Goal: Task Accomplishment & Management: Use online tool/utility

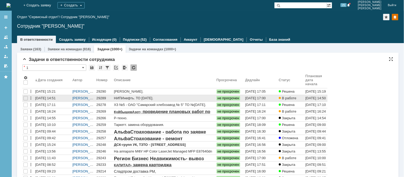
click at [100, 99] on div "29289" at bounding box center [103, 98] width 15 height 4
click at [105, 98] on div "29289" at bounding box center [103, 98] width 15 height 4
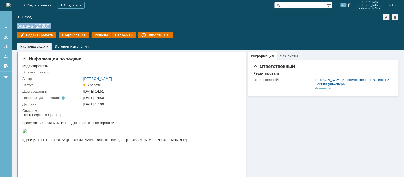
drag, startPoint x: 51, startPoint y: 23, endPoint x: 15, endPoint y: 22, distance: 35.9
click at [15, 22] on div "Назад | Задача "29289" Задача "29289" Редактировать Подписаться Решена Отложить…" at bounding box center [208, 30] width 392 height 39
copy div "Задача "29289""
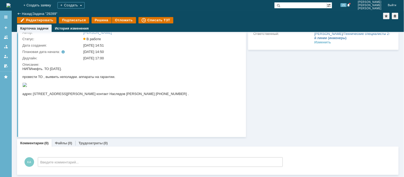
scroll to position [28, 0]
click at [59, 142] on link "Файлы" at bounding box center [61, 143] width 12 height 4
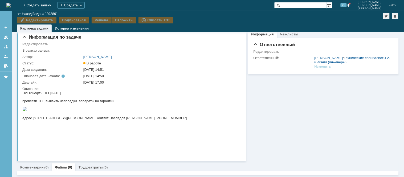
scroll to position [28, 0]
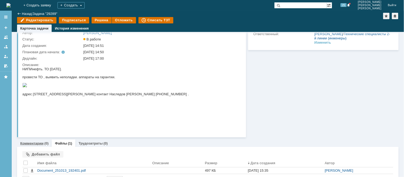
click at [34, 142] on link "Комментарии" at bounding box center [31, 143] width 23 height 4
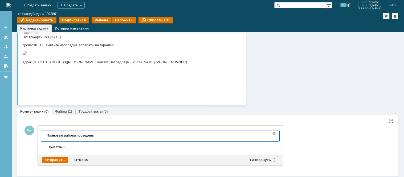
scroll to position [60, 0]
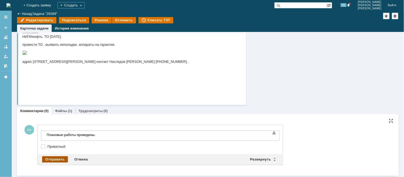
click at [53, 159] on div "Отправить" at bounding box center [55, 159] width 26 height 6
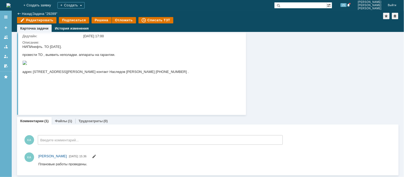
scroll to position [0, 0]
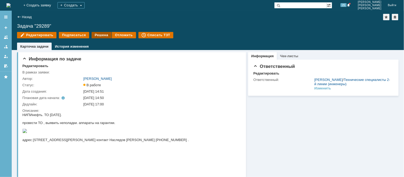
click at [100, 36] on div "Решена" at bounding box center [102, 35] width 20 height 6
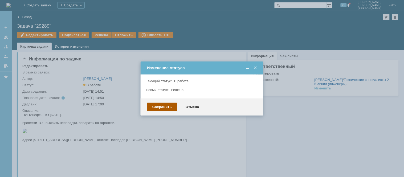
click at [163, 105] on div "Сохранить" at bounding box center [162, 107] width 30 height 9
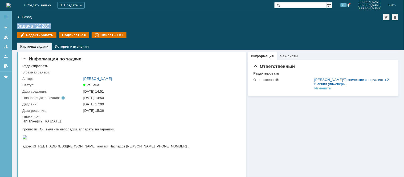
drag, startPoint x: 55, startPoint y: 28, endPoint x: 15, endPoint y: 26, distance: 40.5
click at [15, 26] on div "Назад | Задача "29289" Задача "29289" Редактировать Подписаться Списать ТЗТ tas…" at bounding box center [208, 30] width 392 height 39
copy div "Задача "29289""
